Goal: Task Accomplishment & Management: Manage account settings

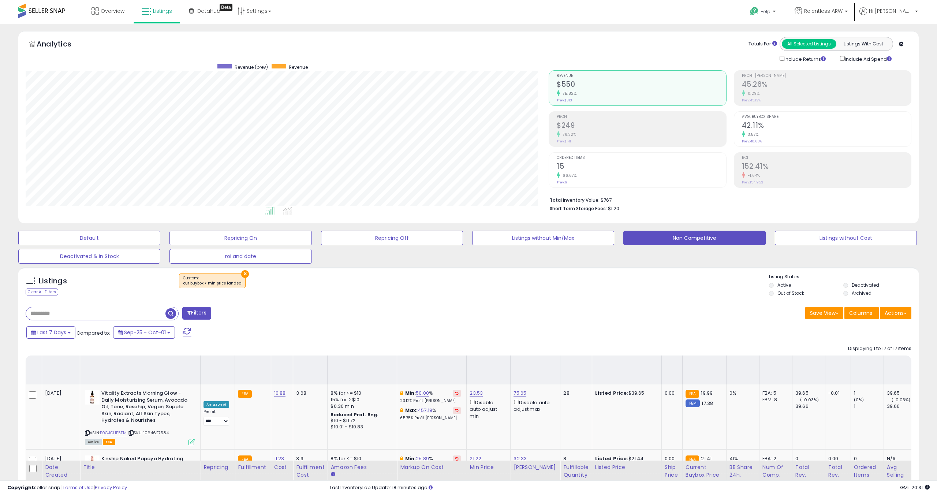
select select "**"
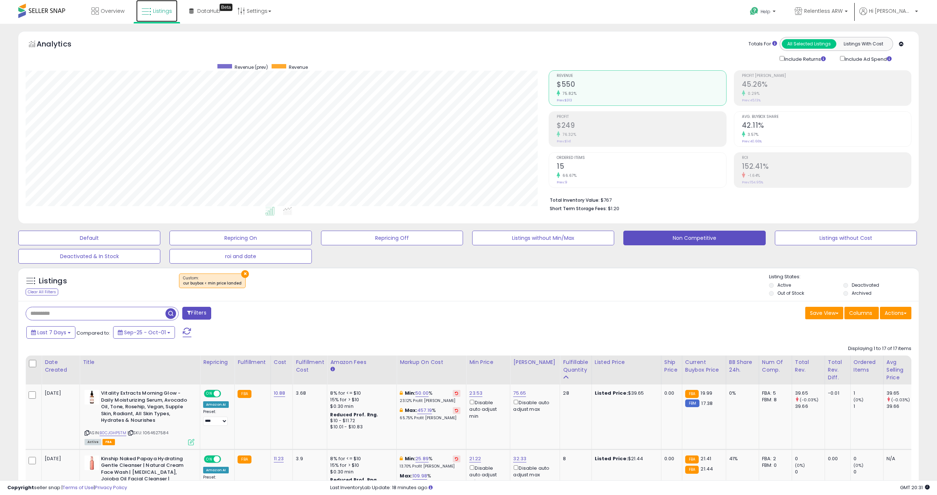
click at [156, 13] on span "Listings" at bounding box center [162, 10] width 19 height 7
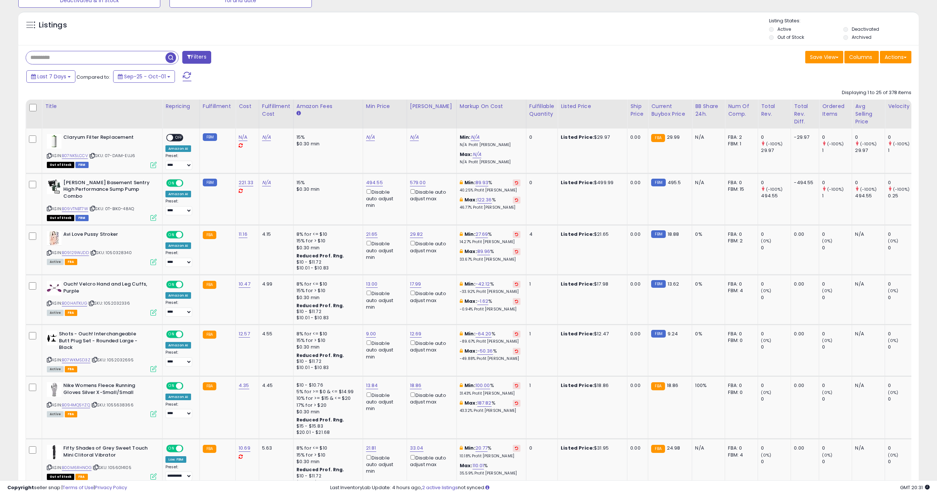
scroll to position [262, 0]
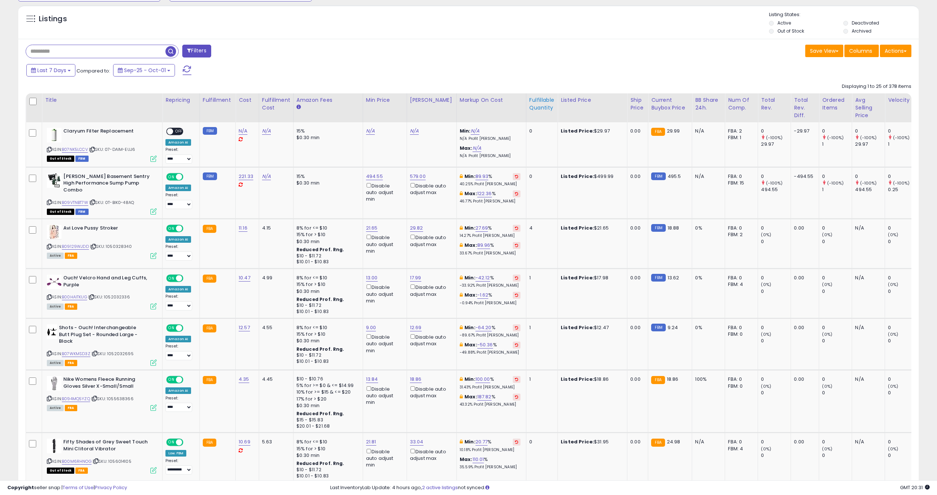
click at [529, 103] on div "Fulfillable Quantity" at bounding box center [541, 103] width 25 height 15
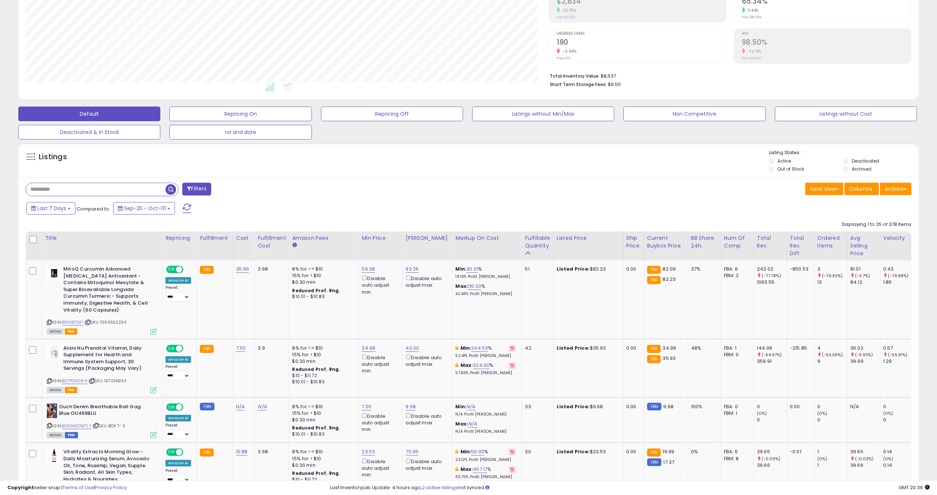
scroll to position [0, 0]
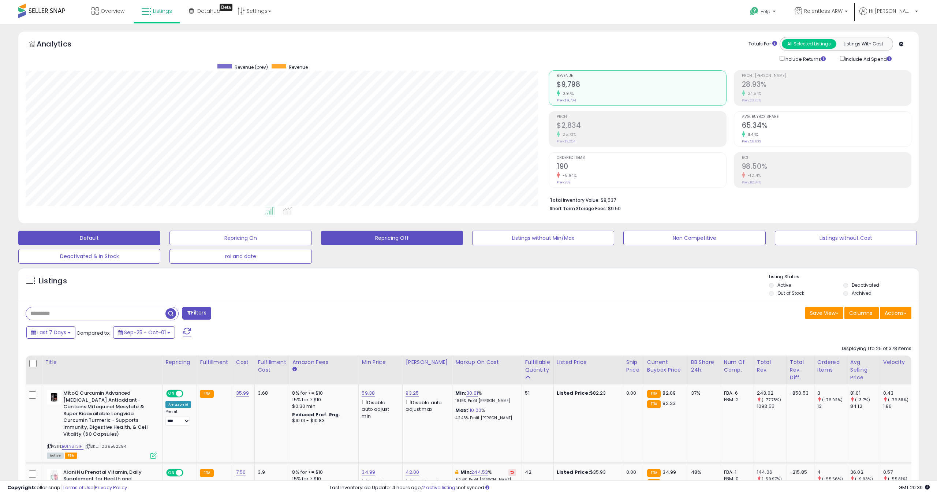
click at [353, 237] on button "Repricing Off" at bounding box center [392, 238] width 142 height 15
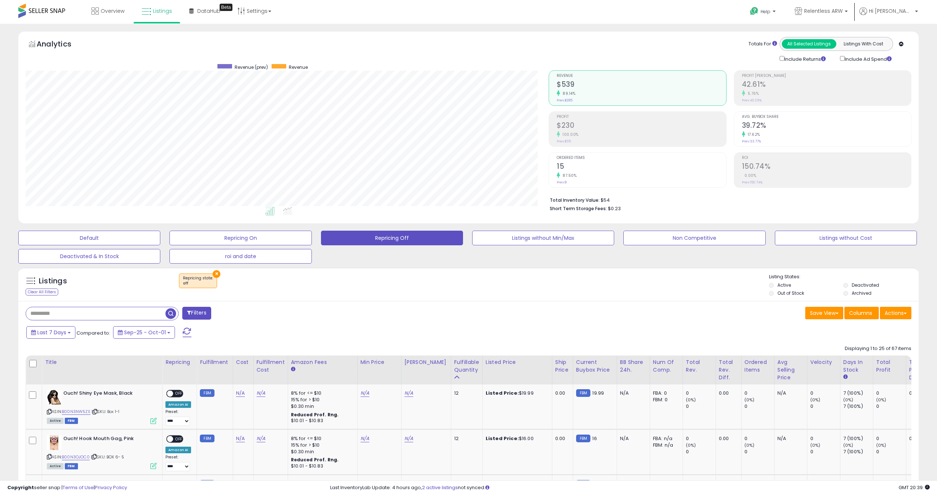
scroll to position [150, 523]
click at [217, 273] on button "×" at bounding box center [217, 274] width 8 height 8
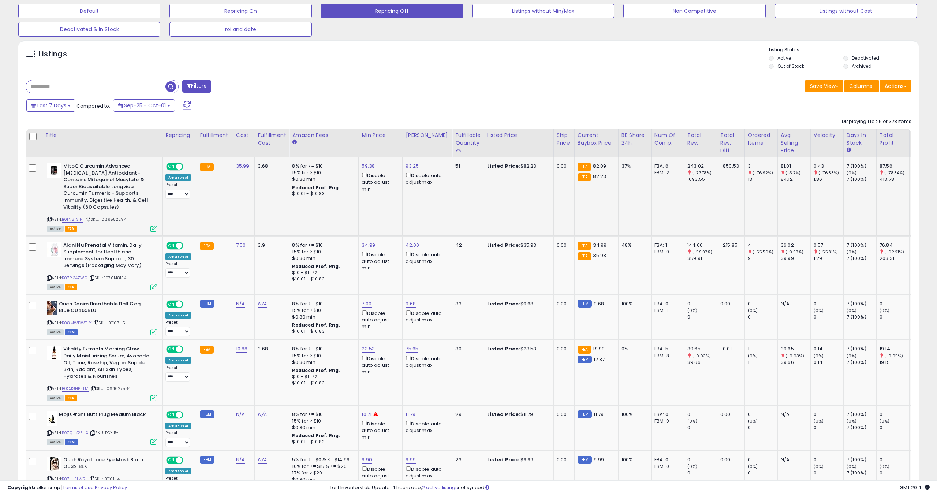
scroll to position [284, 0]
